Goal: Find specific page/section: Find specific page/section

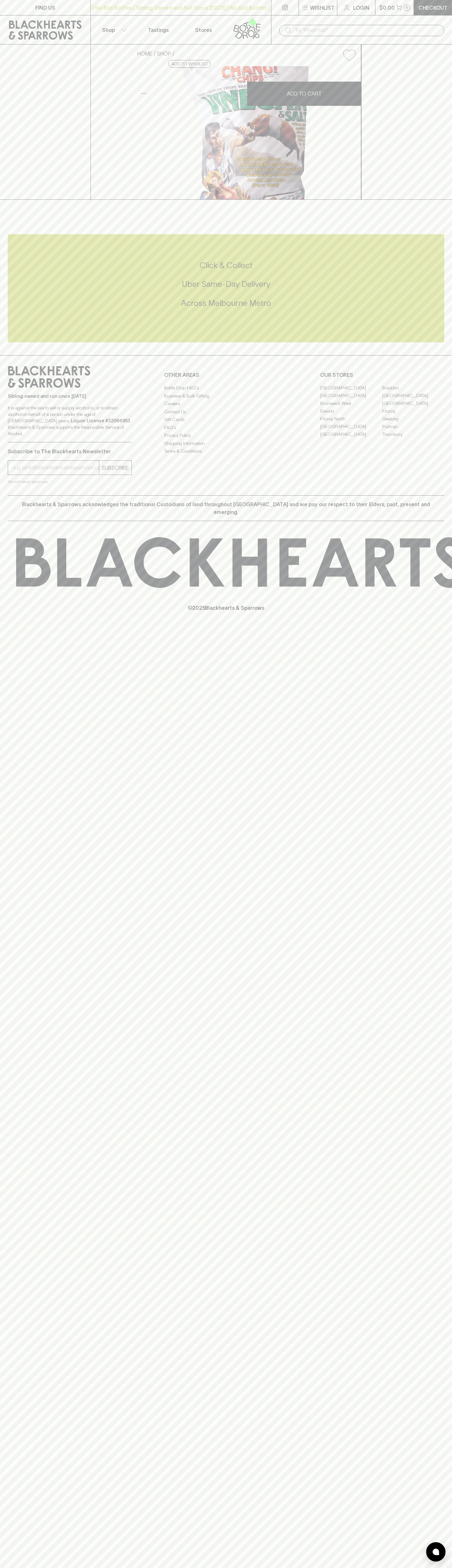
click at [48, 12] on link "FIND US" at bounding box center [45, 7] width 90 height 15
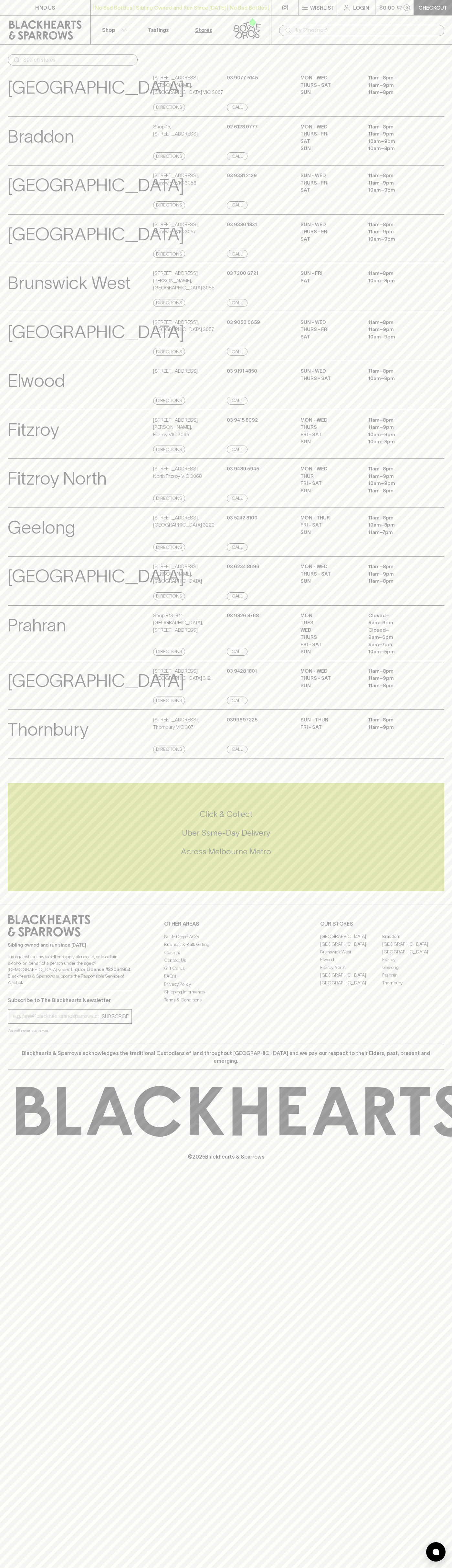
click at [350, 1567] on html "FIND US | No Bad Bottles | Sibling Owned and Run Since [DATE] | No Bad Bottles …" at bounding box center [226, 784] width 452 height 1568
click at [24, 937] on icon at bounding box center [49, 926] width 83 height 22
